Goal: Navigation & Orientation: Find specific page/section

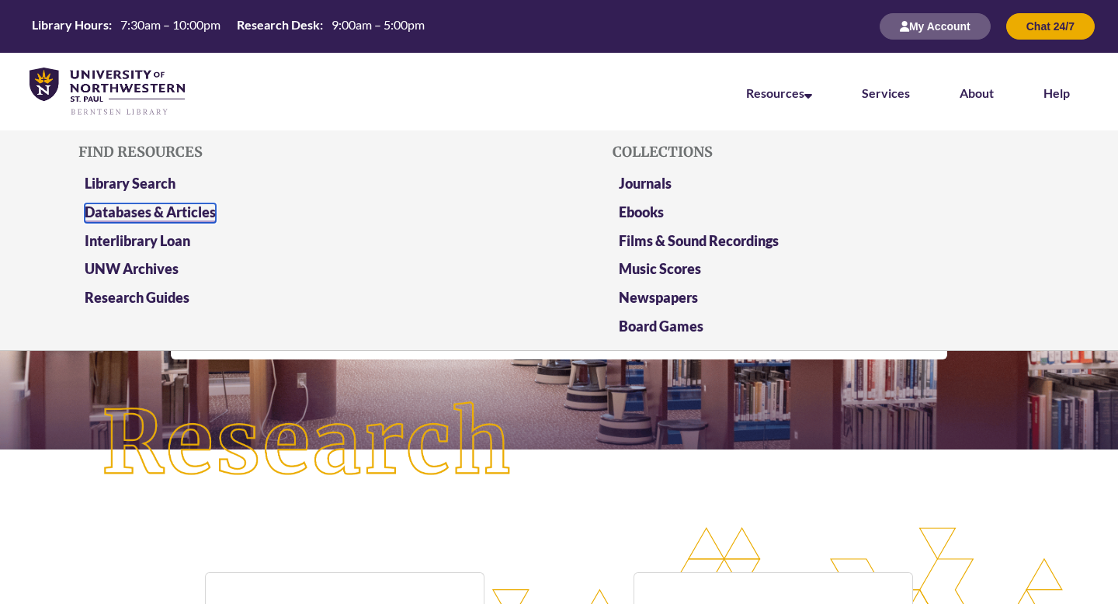
click at [196, 210] on link "Databases & Articles" at bounding box center [150, 212] width 131 height 19
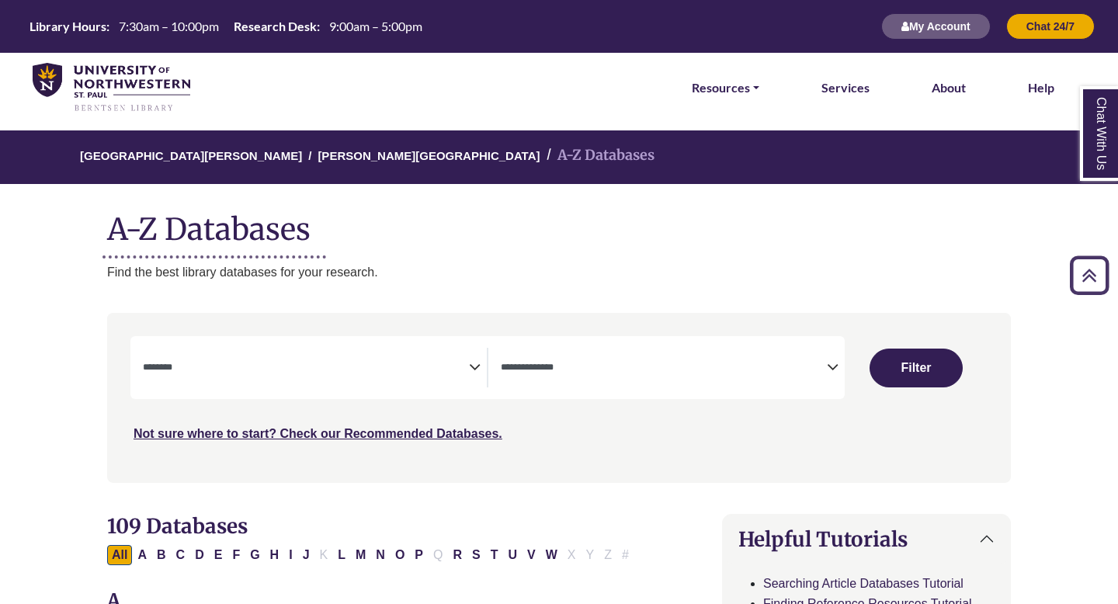
select select "Database Subject Filter"
select select "Database Types Filter"
click at [728, 92] on link "Resources" at bounding box center [726, 88] width 68 height 20
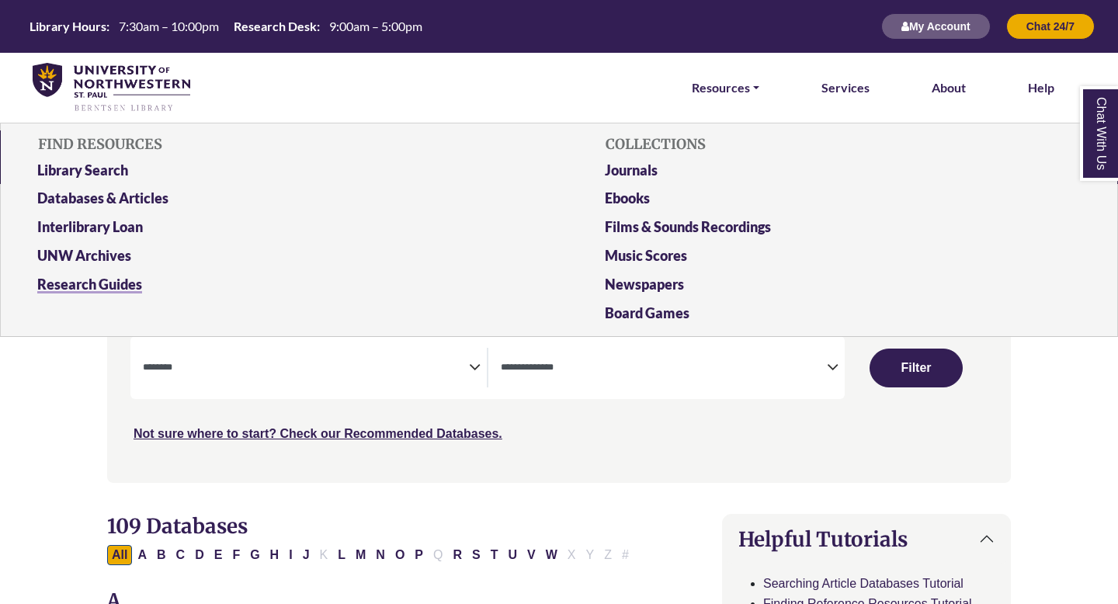
click at [80, 280] on link "Research Guides" at bounding box center [275, 287] width 499 height 29
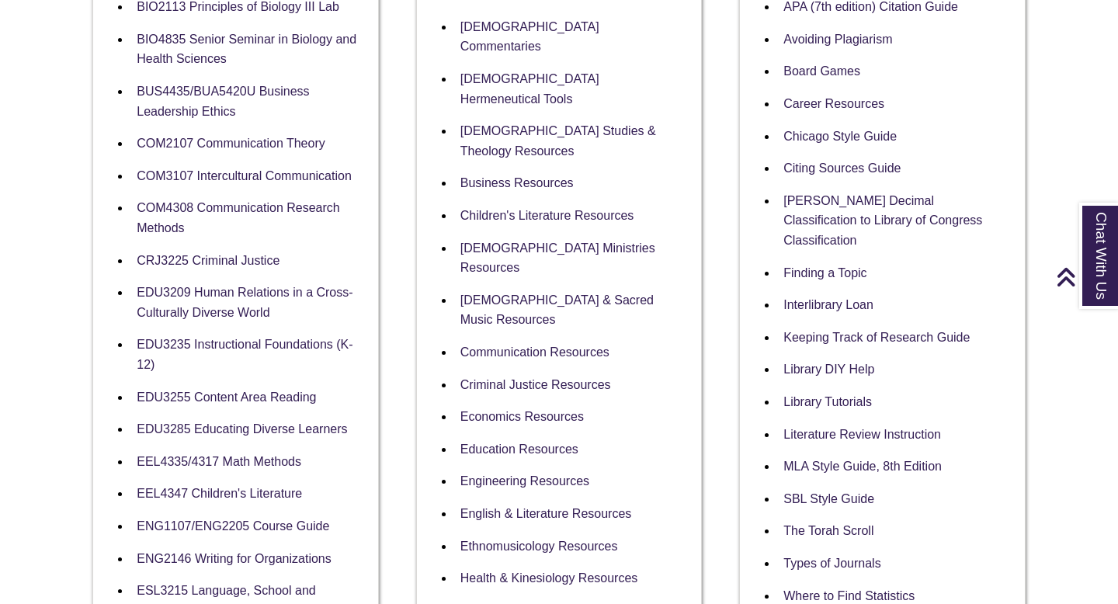
scroll to position [465, 0]
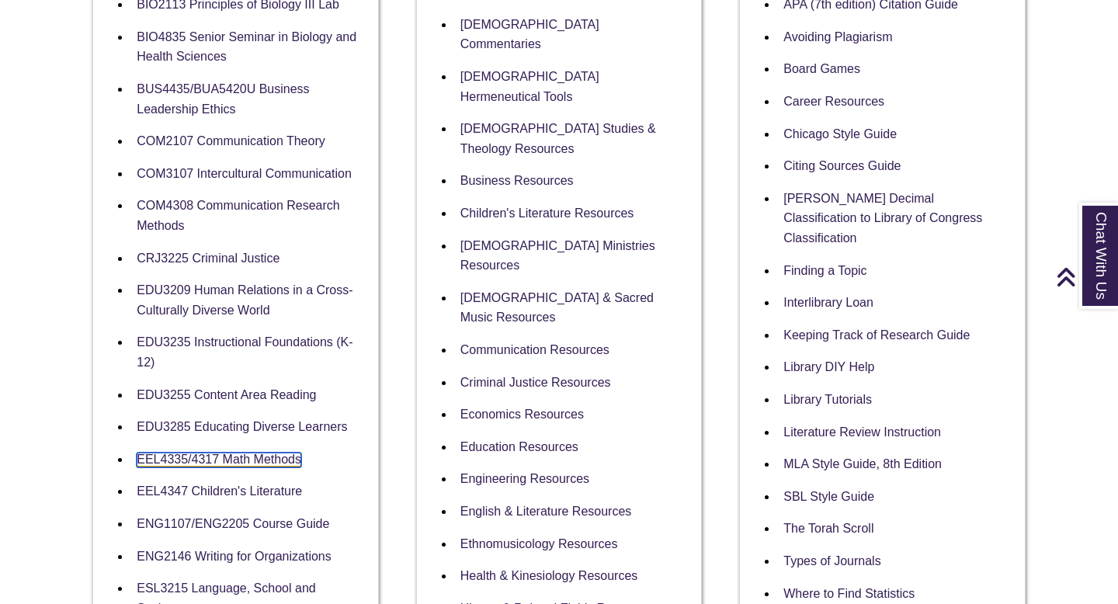
click at [247, 455] on link "EEL4335/4317 Math Methods" at bounding box center [219, 460] width 165 height 15
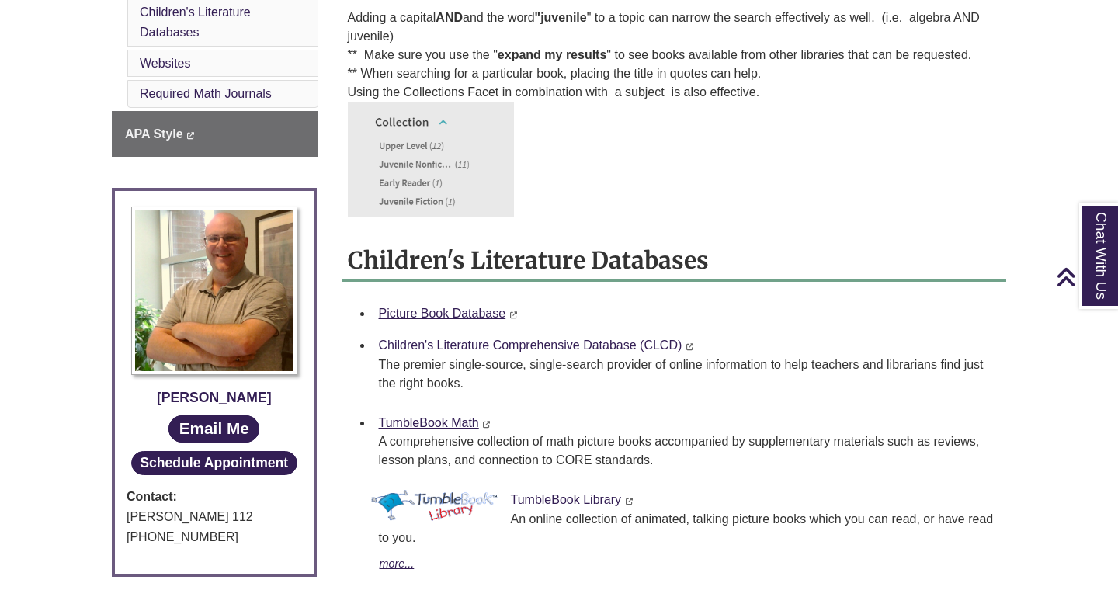
scroll to position [558, 0]
click at [445, 423] on link "TumbleBook Math" at bounding box center [429, 422] width 100 height 13
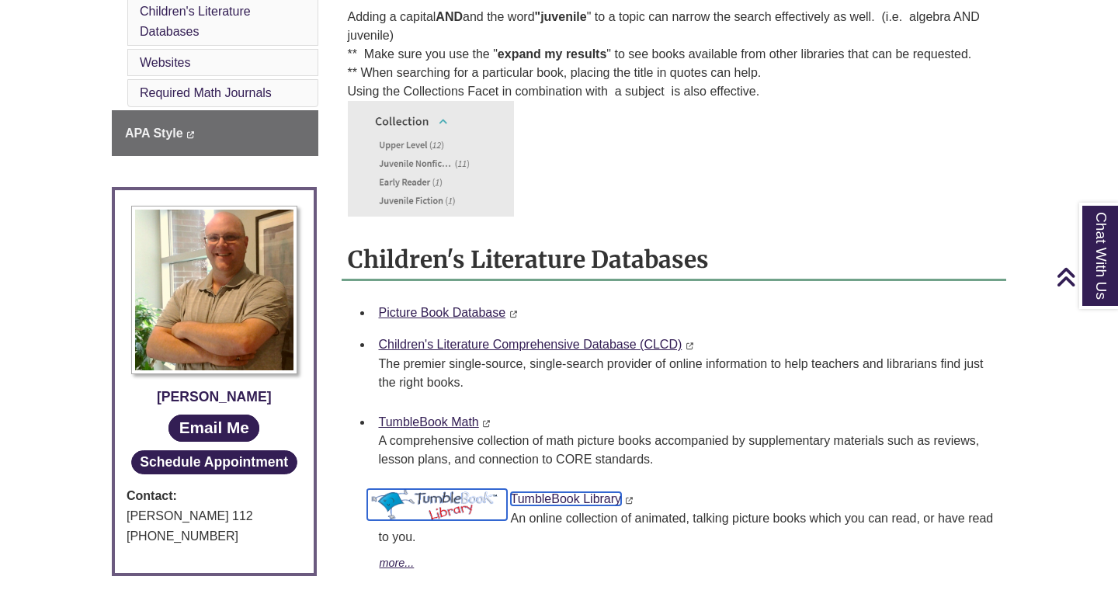
click at [565, 502] on link "TumbleBook Library" at bounding box center [566, 498] width 111 height 13
